Goal: Task Accomplishment & Management: Use online tool/utility

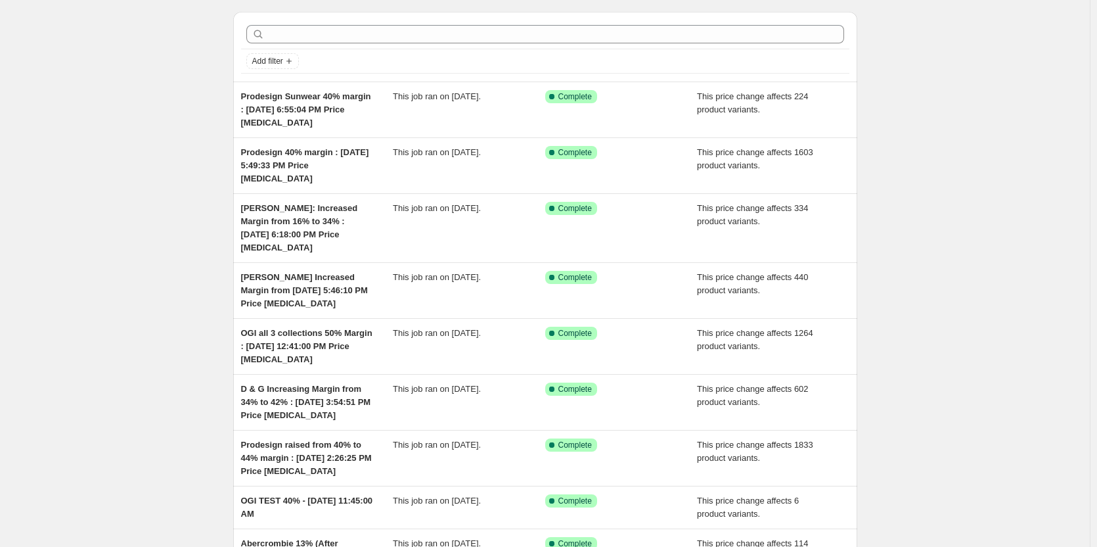
scroll to position [104, 0]
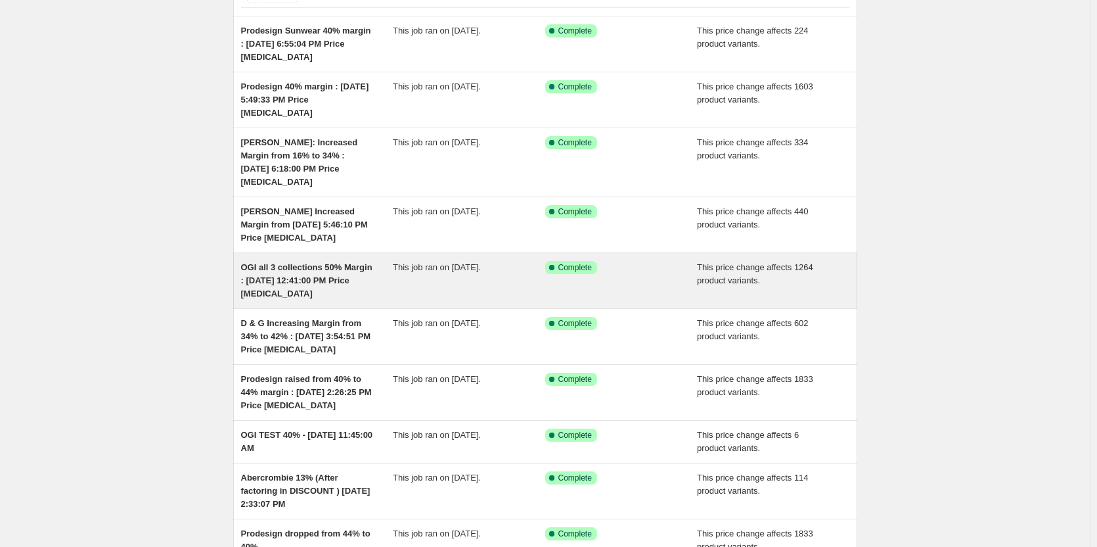
click at [342, 268] on span "OGI all 3 collections 50% Margin : [DATE] 12:41:00 PM Price [MEDICAL_DATA]" at bounding box center [306, 280] width 131 height 36
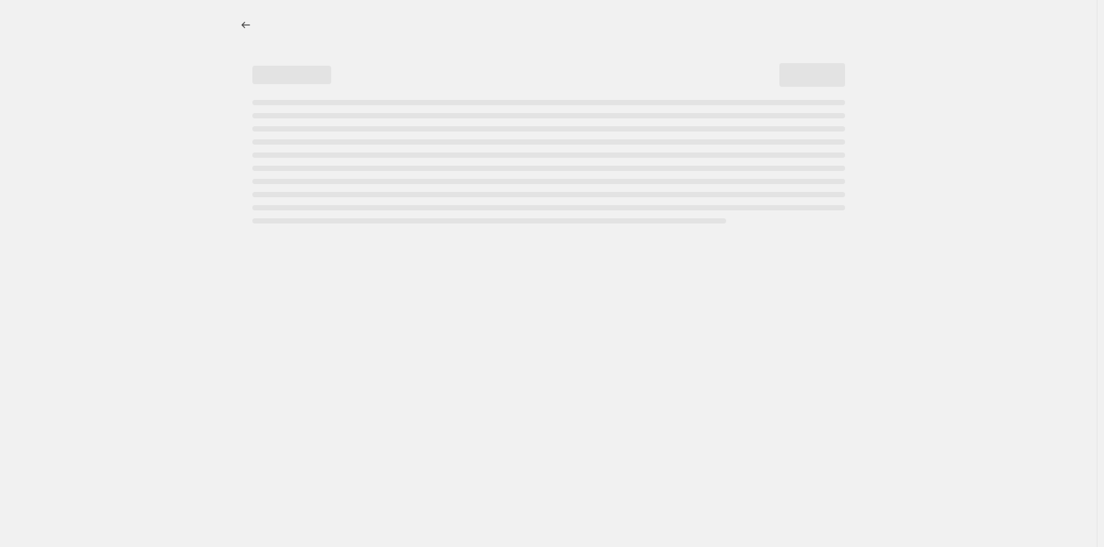
select select "margin"
select select "no_change"
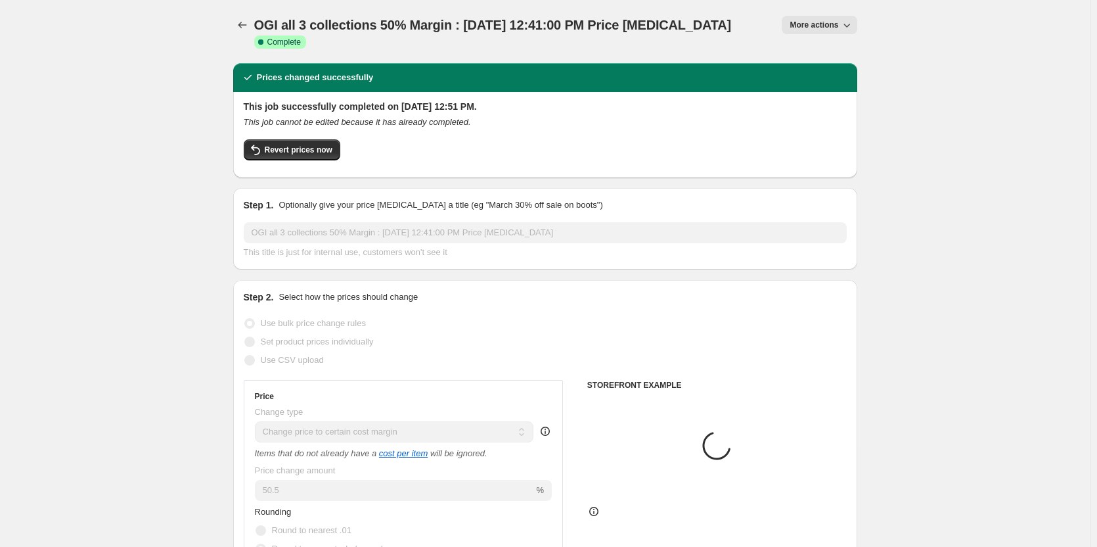
select select "collection"
